Goal: Find specific page/section

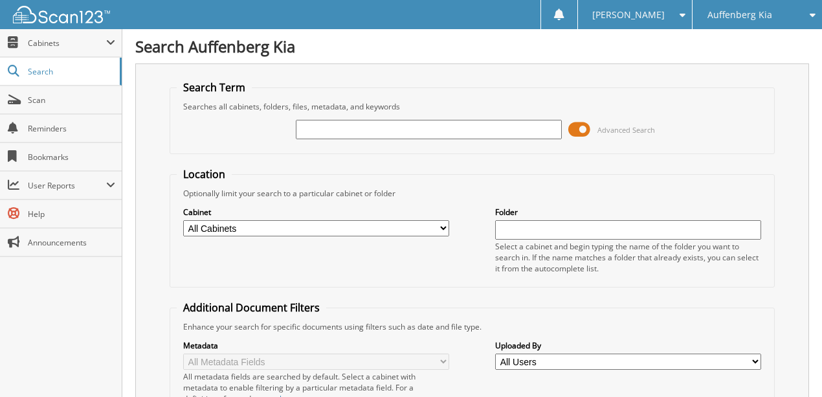
click at [351, 132] on input "text" at bounding box center [429, 129] width 266 height 19
type input "JG239083"
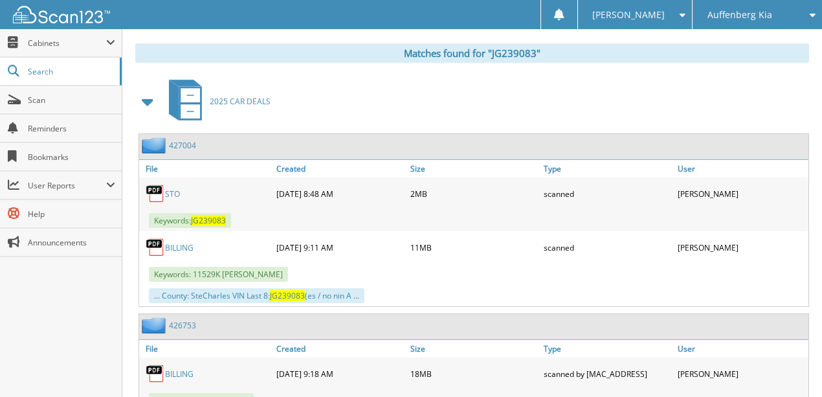
scroll to position [560, 0]
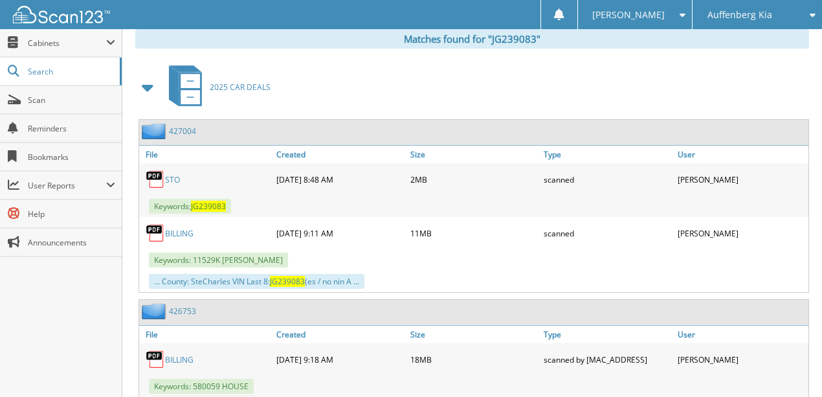
click at [184, 228] on link "BILLING" at bounding box center [179, 233] width 28 height 11
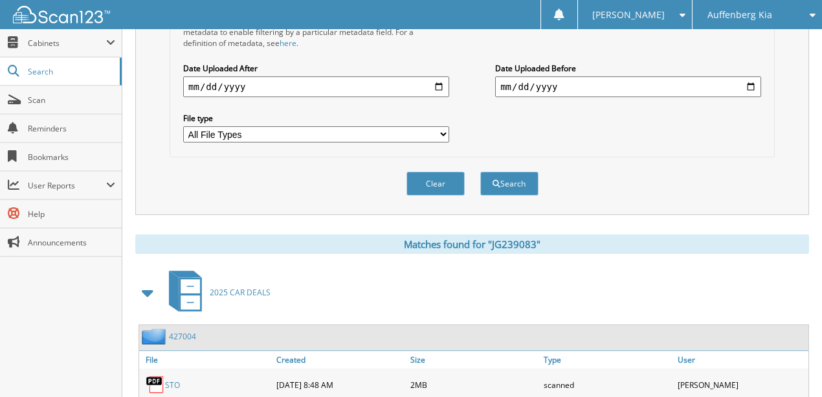
scroll to position [172, 0]
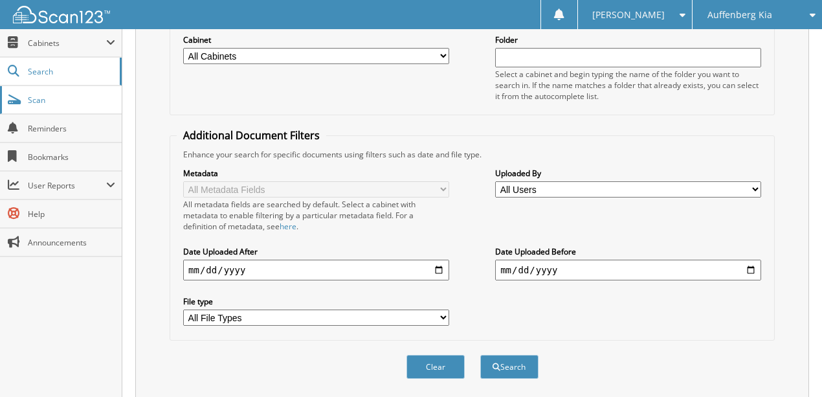
click at [53, 100] on span "Scan" at bounding box center [71, 99] width 87 height 11
